Goal: Check status: Check status

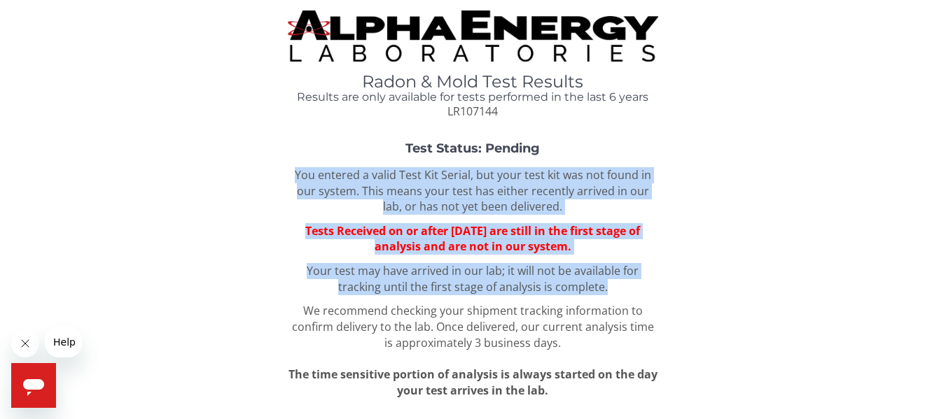
drag, startPoint x: 316, startPoint y: 176, endPoint x: 645, endPoint y: 293, distance: 350.1
click at [645, 293] on div "You entered a valid Test Kit Serial, but your test kit was not found in our sys…" at bounding box center [473, 283] width 370 height 232
click at [645, 293] on p "Your test may have arrived in our lab; it will not be available for tracking un…" at bounding box center [473, 279] width 370 height 32
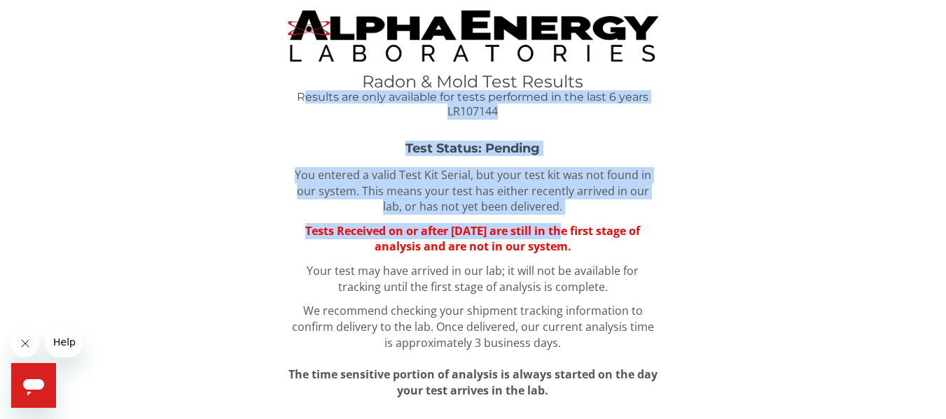
drag, startPoint x: 308, startPoint y: 102, endPoint x: 565, endPoint y: 231, distance: 287.7
click at [565, 231] on div "Radon & Mold Test Results Results are only available for tests performed in the…" at bounding box center [473, 260] width 925 height 499
click at [594, 207] on p "You entered a valid Test Kit Serial, but your test kit was not found in our sys…" at bounding box center [473, 191] width 370 height 48
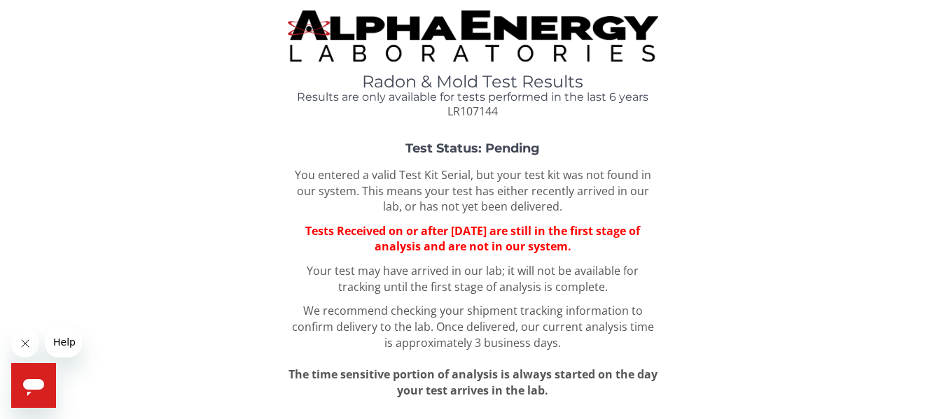
drag, startPoint x: 622, startPoint y: 216, endPoint x: 622, endPoint y: 244, distance: 28.0
click at [622, 244] on div "Test Status: Pending You entered a valid Test Kit Serial, but your test kit was…" at bounding box center [473, 270] width 925 height 257
